Goal: Transaction & Acquisition: Book appointment/travel/reservation

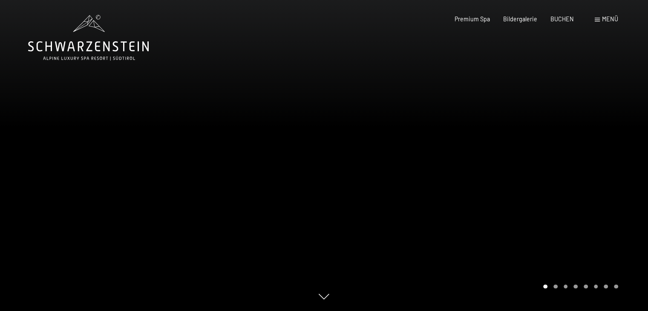
click at [483, 23] on div "Buchen Anfragen Premium Spa Bildergalerie BUCHEN Menü DE IT EN Gutschein Bilder…" at bounding box center [523, 19] width 190 height 9
click at [482, 17] on span "Premium Spa" at bounding box center [472, 17] width 35 height 7
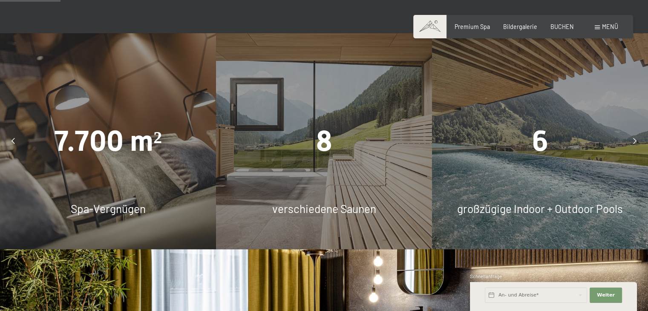
scroll to position [501, 0]
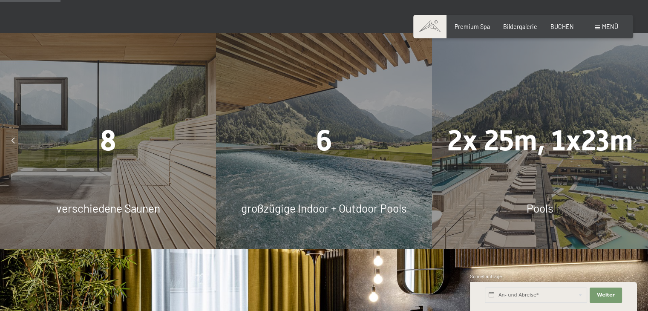
click at [393, 203] on div "6 großzügige Indoor + Outdoor Pools" at bounding box center [324, 141] width 216 height 216
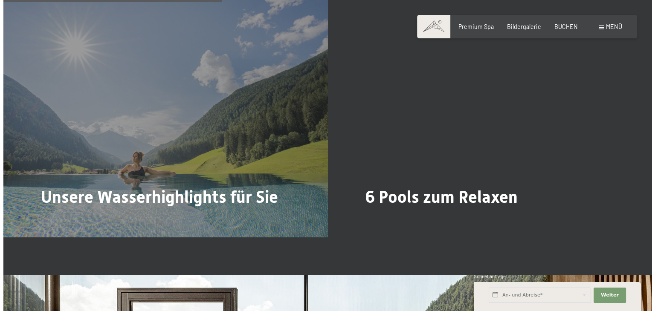
scroll to position [1805, 0]
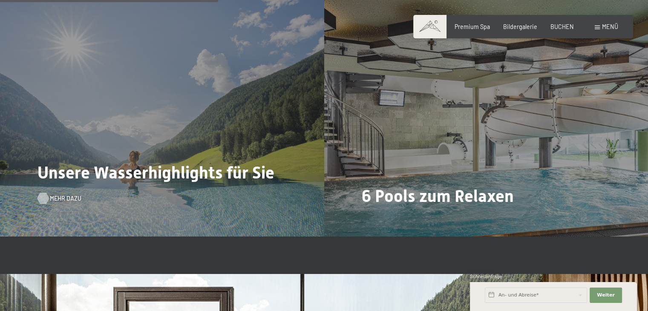
click at [61, 203] on span "Mehr dazu" at bounding box center [66, 198] width 32 height 9
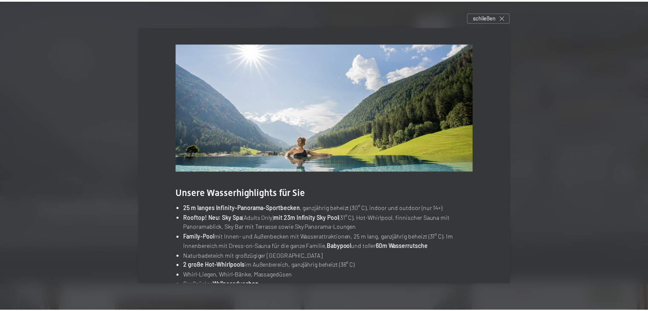
scroll to position [32, 0]
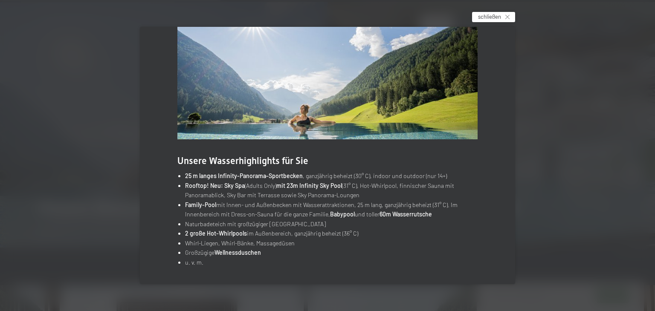
click at [507, 15] on icon at bounding box center [507, 17] width 4 height 4
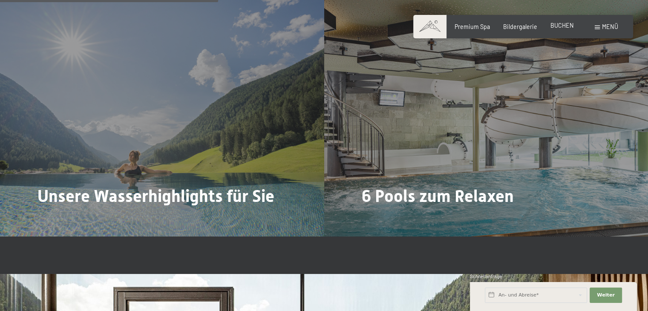
click at [560, 26] on span "BUCHEN" at bounding box center [562, 25] width 23 height 7
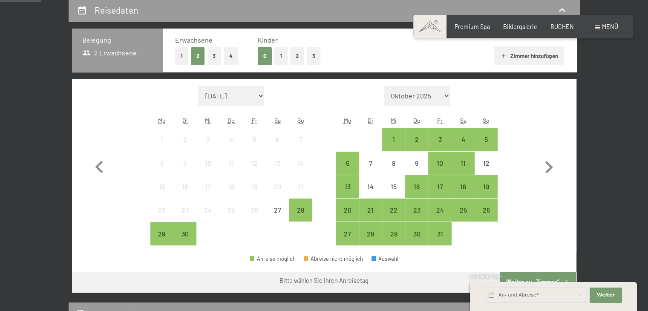
scroll to position [181, 0]
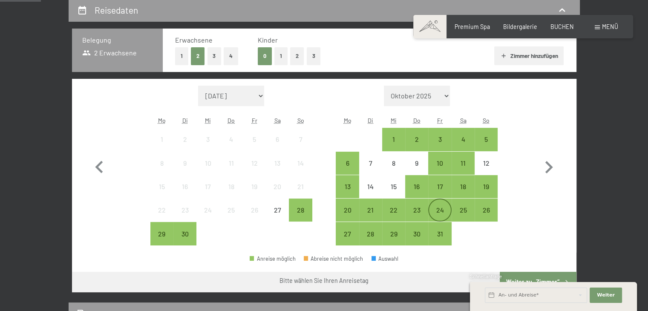
click at [438, 207] on div "24" at bounding box center [439, 217] width 21 height 21
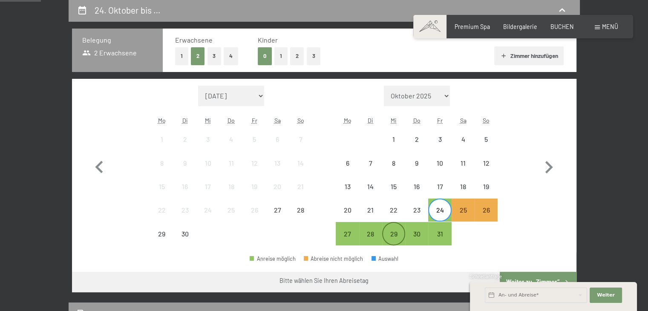
click at [394, 231] on div "29" at bounding box center [393, 241] width 21 height 21
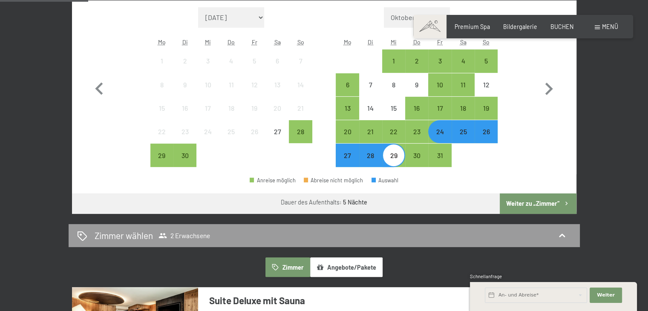
scroll to position [261, 0]
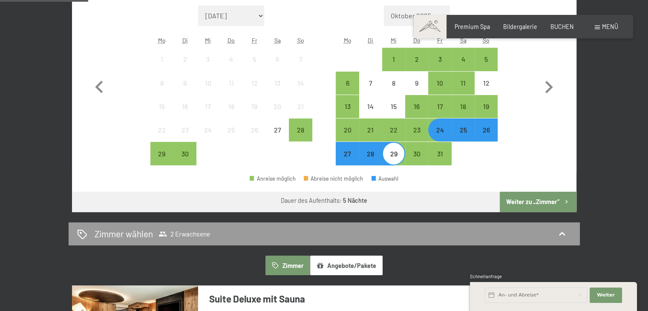
click at [512, 200] on button "Weiter zu „Zimmer“" at bounding box center [538, 202] width 76 height 20
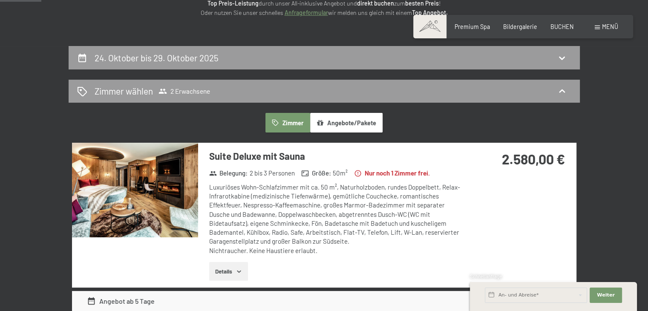
scroll to position [135, 0]
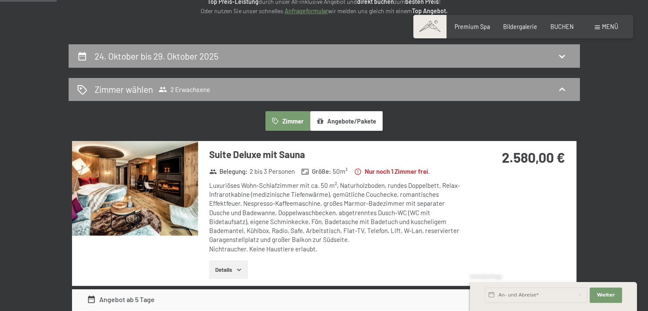
click at [186, 217] on img at bounding box center [135, 188] width 126 height 95
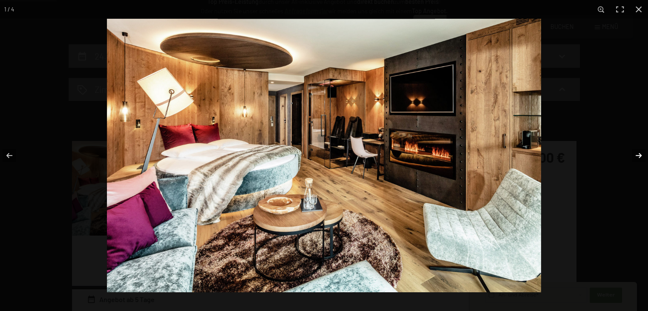
click at [638, 155] on button "button" at bounding box center [634, 155] width 30 height 43
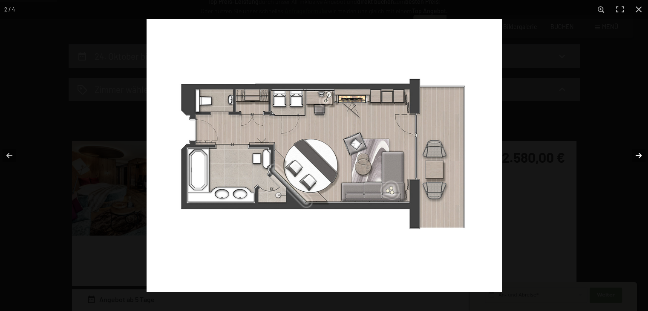
click at [638, 155] on button "button" at bounding box center [634, 155] width 30 height 43
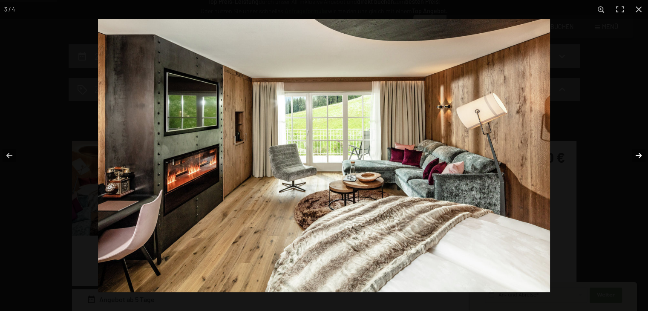
click at [638, 155] on button "button" at bounding box center [634, 155] width 30 height 43
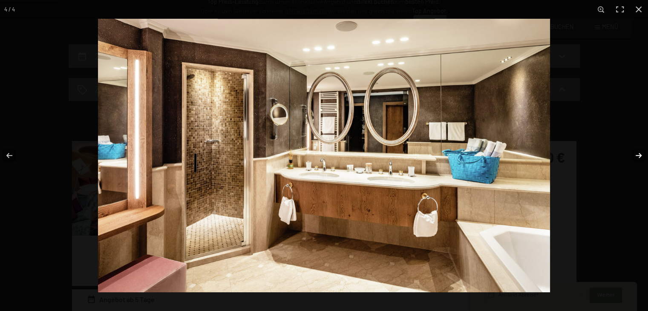
click at [638, 155] on button "button" at bounding box center [634, 155] width 30 height 43
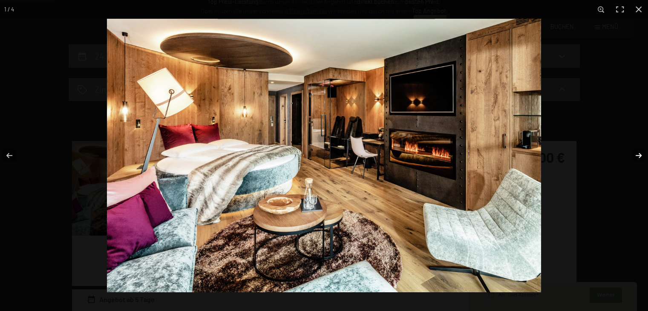
click at [638, 155] on button "button" at bounding box center [634, 155] width 30 height 43
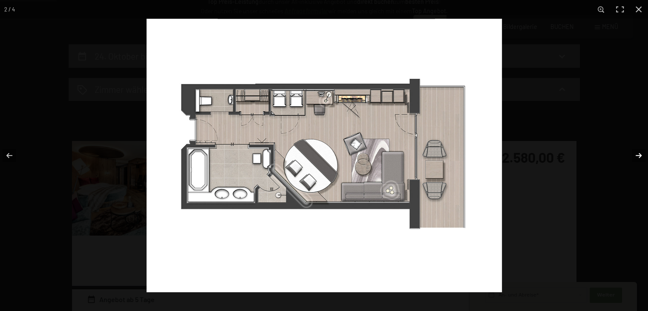
click at [638, 155] on button "button" at bounding box center [634, 155] width 30 height 43
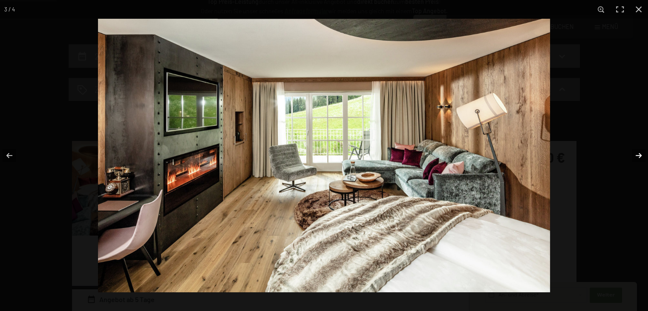
click at [638, 155] on button "button" at bounding box center [634, 155] width 30 height 43
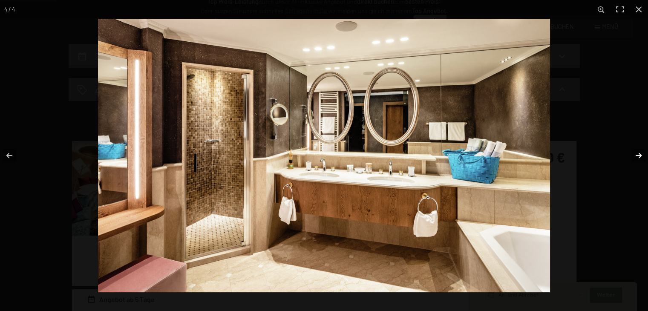
click at [638, 155] on button "button" at bounding box center [634, 155] width 30 height 43
